Goal: Navigation & Orientation: Find specific page/section

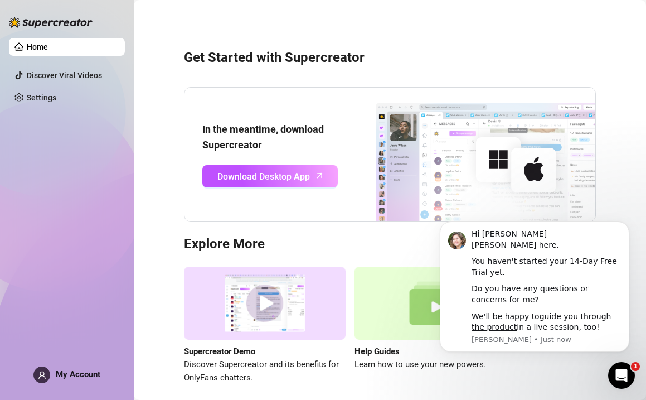
click at [114, 211] on div "Home Discover Viral Videos Settings My Account" at bounding box center [67, 195] width 116 height 390
click at [623, 226] on icon "Dismiss notification" at bounding box center [626, 225] width 6 height 6
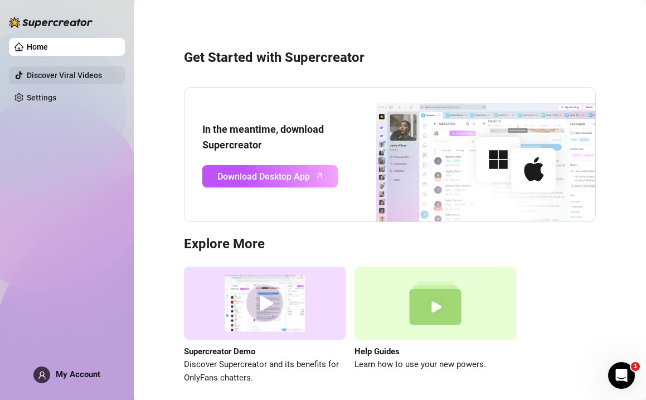
click at [85, 75] on link "Discover Viral Videos" at bounding box center [64, 75] width 75 height 9
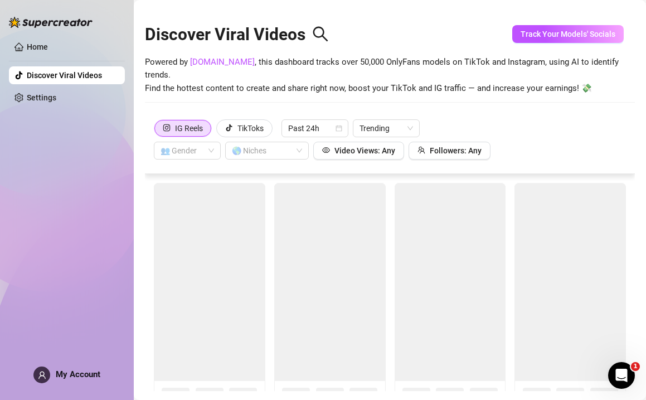
click at [545, 128] on div "IG Reels TikToks Past 24h Trending 👥 Gender 🌎 Niches Video Views: Any Followers…" at bounding box center [390, 139] width 472 height 40
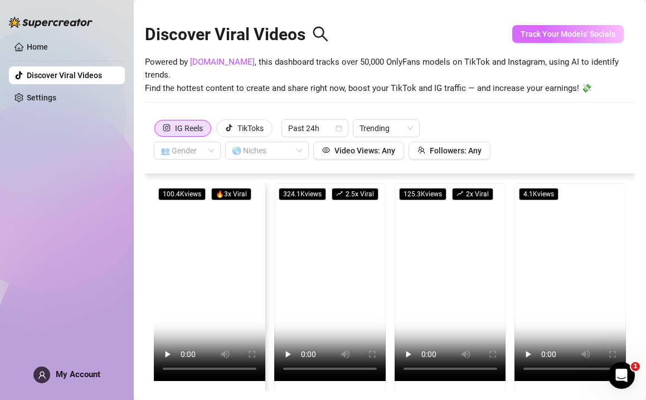
click at [578, 35] on span "Track Your Models' Socials" at bounding box center [568, 34] width 95 height 9
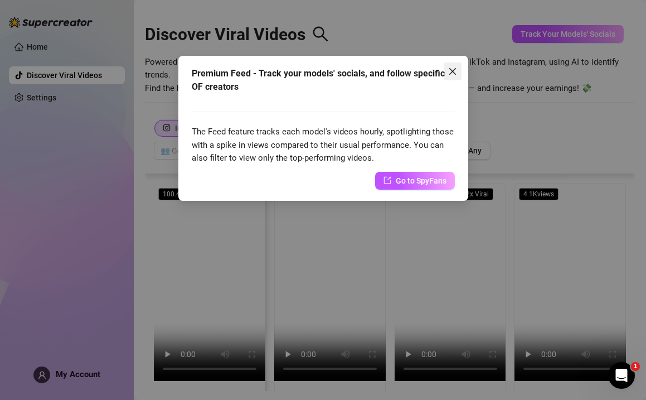
click at [453, 69] on icon "close" at bounding box center [452, 71] width 9 height 9
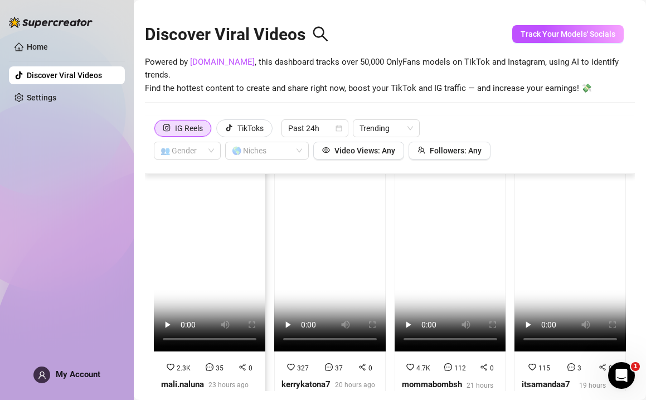
scroll to position [112, 0]
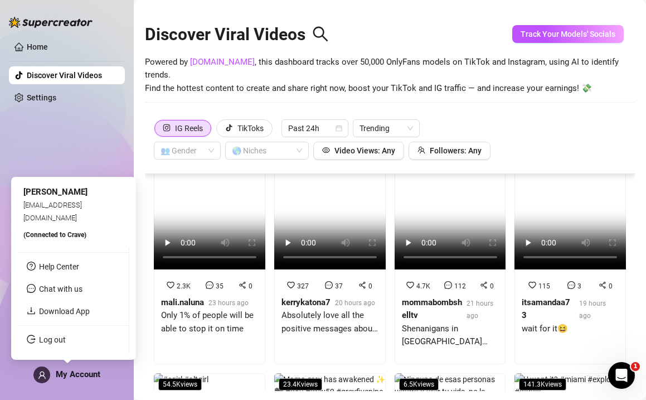
click at [71, 375] on span "My Account" at bounding box center [78, 374] width 45 height 10
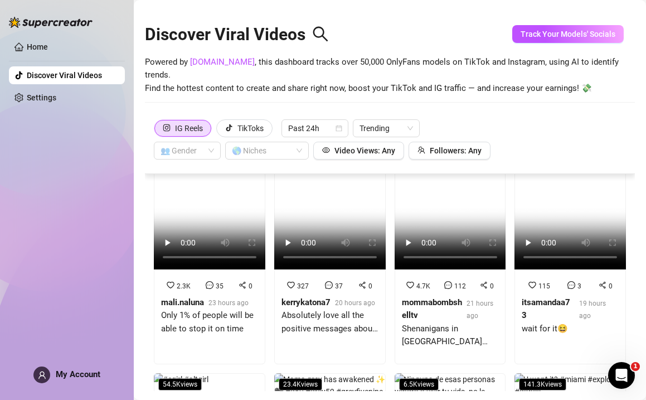
click at [80, 147] on div "Home Discover Viral Videos Settings My Account" at bounding box center [67, 195] width 116 height 390
click at [62, 85] on ul "Home Discover Viral Videos Settings" at bounding box center [67, 72] width 116 height 78
click at [35, 96] on link "Settings" at bounding box center [42, 97] width 30 height 9
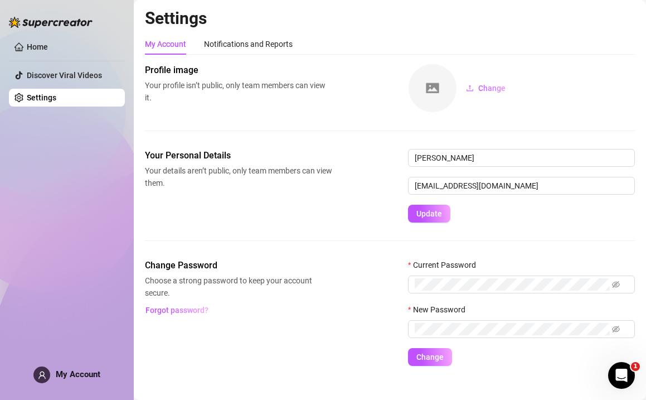
click at [108, 157] on div "Home Discover Viral Videos Settings My Account" at bounding box center [67, 195] width 116 height 390
click at [42, 46] on link "Home" at bounding box center [37, 46] width 21 height 9
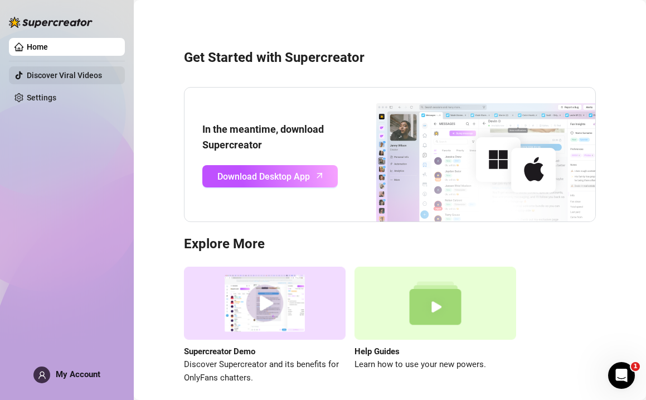
click at [94, 79] on link "Discover Viral Videos" at bounding box center [64, 75] width 75 height 9
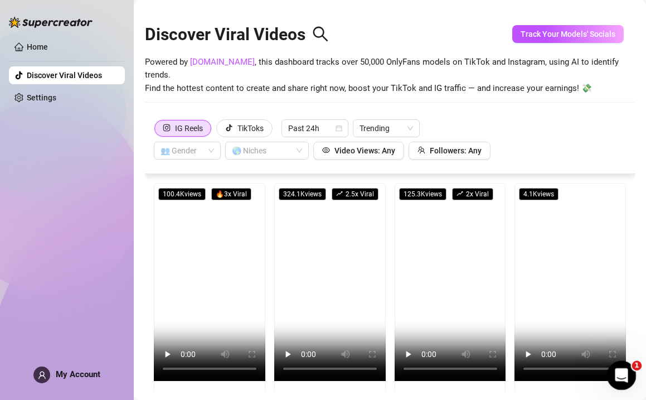
click at [625, 371] on icon "Open Intercom Messenger" at bounding box center [620, 374] width 18 height 18
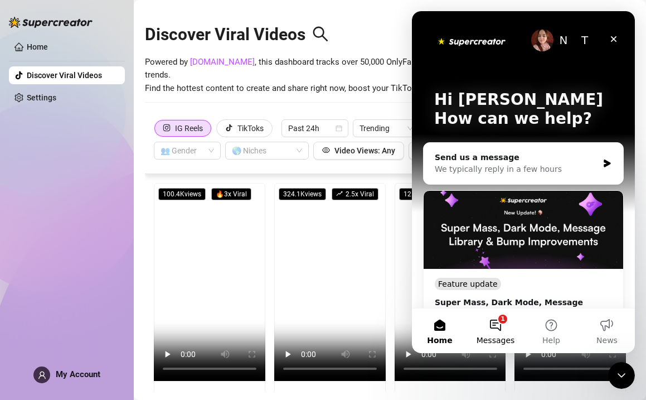
click at [496, 340] on span "Messages" at bounding box center [496, 340] width 38 height 8
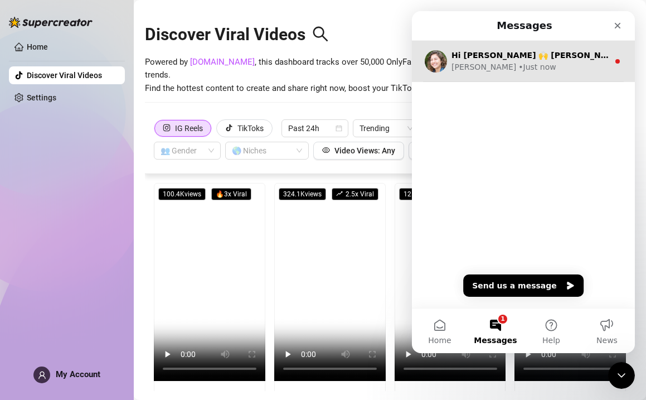
click at [554, 70] on div "[PERSON_NAME] • Just now" at bounding box center [530, 67] width 157 height 12
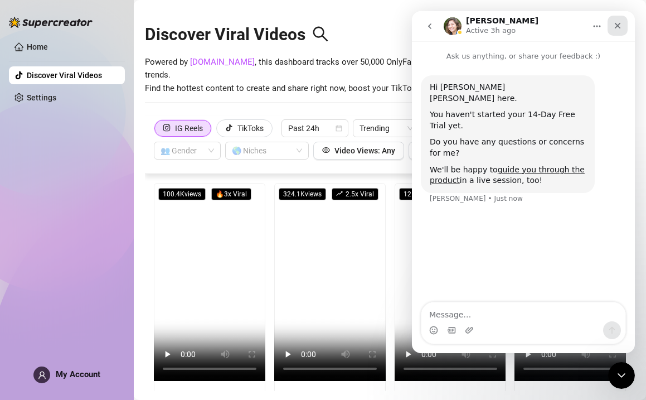
click at [616, 24] on icon "Close" at bounding box center [618, 26] width 6 height 6
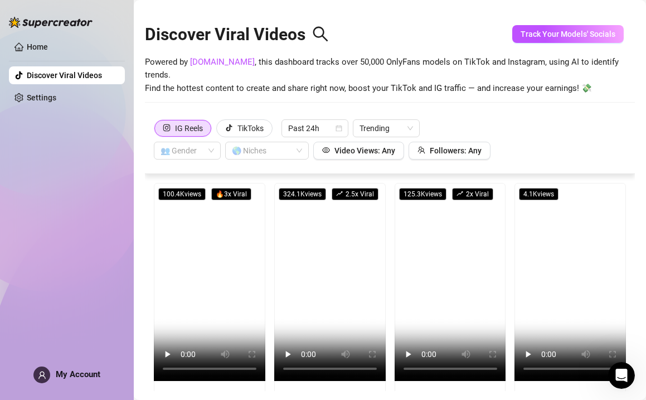
click at [104, 192] on div "Home Discover Viral Videos Settings My Account" at bounding box center [67, 195] width 116 height 390
click at [94, 294] on div "Home Discover Viral Videos Settings My Account" at bounding box center [67, 195] width 116 height 390
